Goal: Information Seeking & Learning: Learn about a topic

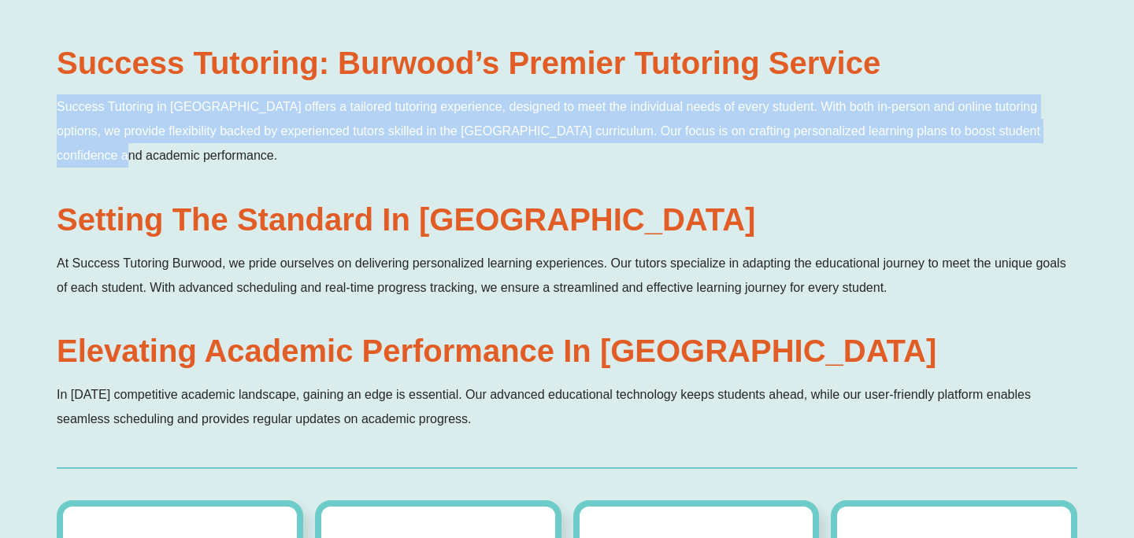
click at [1071, 118] on p "Success Tutoring in [GEOGRAPHIC_DATA] offers a tailored tutoring experience, de…" at bounding box center [567, 130] width 1020 height 73
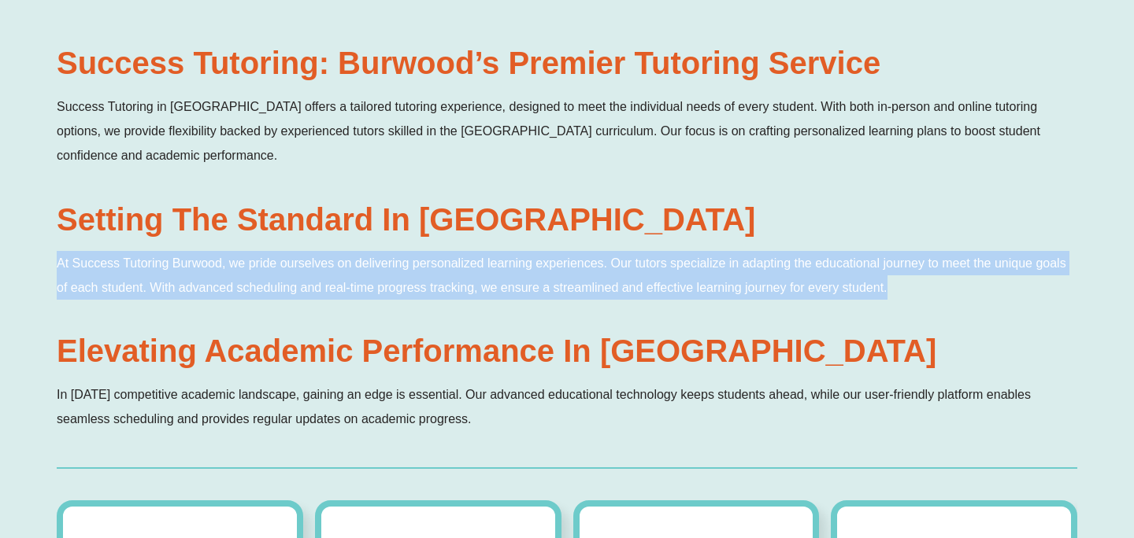
drag, startPoint x: 889, startPoint y: 242, endPoint x: 54, endPoint y: 216, distance: 834.9
click at [54, 216] on div "Success Tutoring: Burwood’s Premier Tutoring Service Success Tutoring in [GEOGR…" at bounding box center [567, 478] width 1134 height 964
copy span "At Success Tutoring Burwood, we pride ourselves on delivering personalized lear…"
click at [467, 388] on span "In [DATE] competitive academic landscape, gaining an edge is essential. Our adv…" at bounding box center [544, 407] width 974 height 38
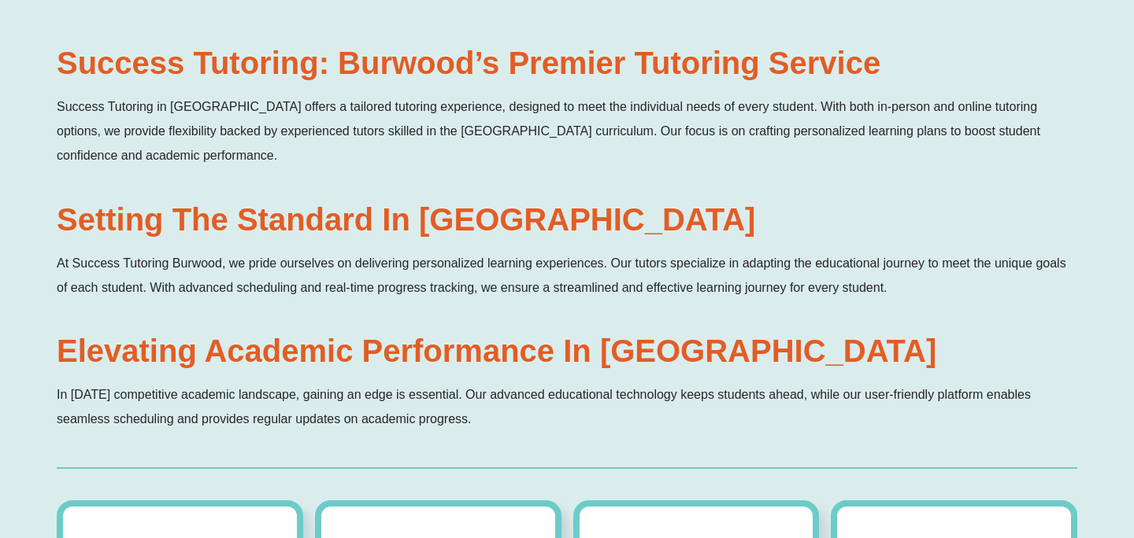
click at [487, 383] on p "In [DATE] competitive academic landscape, gaining an edge is essential. Our adv…" at bounding box center [567, 407] width 1020 height 49
drag, startPoint x: 469, startPoint y: 377, endPoint x: 50, endPoint y: 352, distance: 420.3
click at [50, 352] on div "Success Tutoring: Burwood’s Premier Tutoring Service Success Tutoring in [GEOGR…" at bounding box center [567, 478] width 1134 height 964
copy span "In [DATE] competitive academic landscape, gaining an edge is essential. Our adv…"
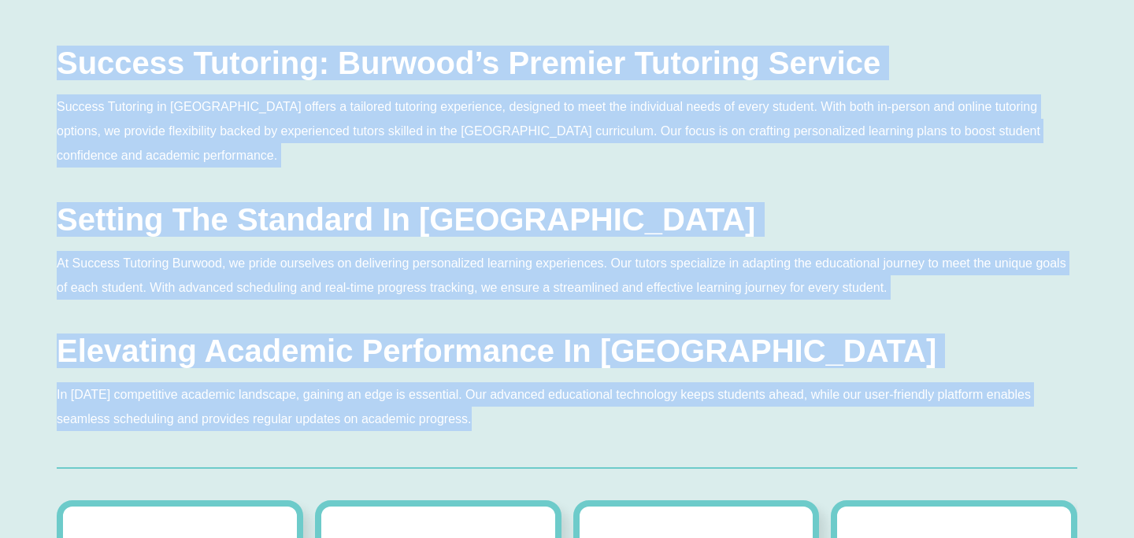
drag, startPoint x: 54, startPoint y: 40, endPoint x: 499, endPoint y: 416, distance: 582.6
click at [499, 417] on div "Success Tutoring: Burwood’s Premier Tutoring Service Success Tutoring in [GEOGR…" at bounding box center [567, 478] width 1134 height 964
copy div "Loremip Dolorsit: Ametcon’a Elitsed Doeiusmo Tempori Utlabor Etdolore ma Aliqua…"
click at [919, 272] on div "At Success Tutoring Burwood, we pride ourselves on delivering personalized lear…" at bounding box center [567, 285] width 1020 height 69
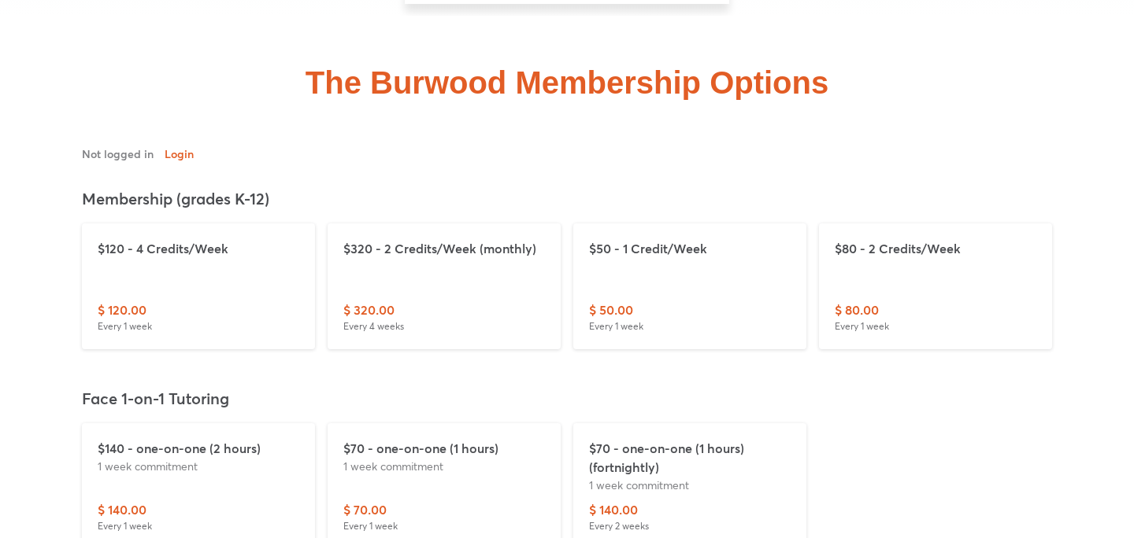
scroll to position [4845, 0]
